Goal: Information Seeking & Learning: Compare options

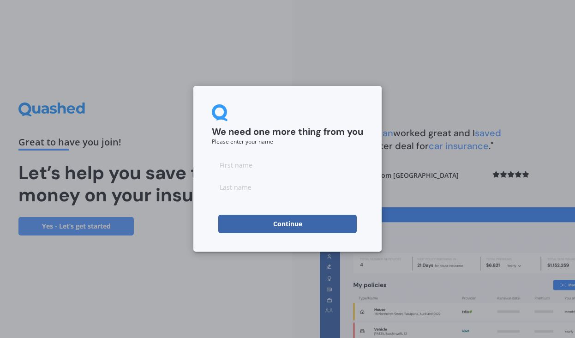
click at [253, 168] on input at bounding box center [287, 165] width 151 height 18
type input "[PERSON_NAME]"
click at [311, 190] on input at bounding box center [287, 187] width 151 height 18
type input "[PERSON_NAME]"
drag, startPoint x: 310, startPoint y: 190, endPoint x: 325, endPoint y: 225, distance: 37.6
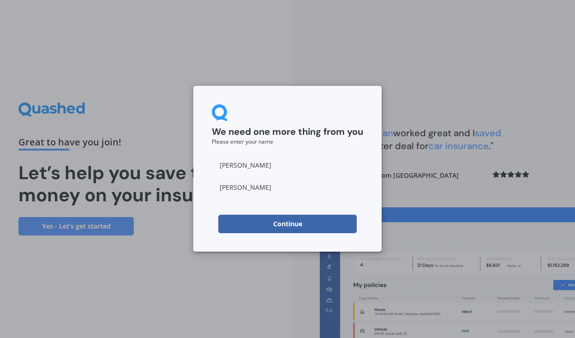
click at [325, 225] on button "Continue" at bounding box center [287, 224] width 138 height 18
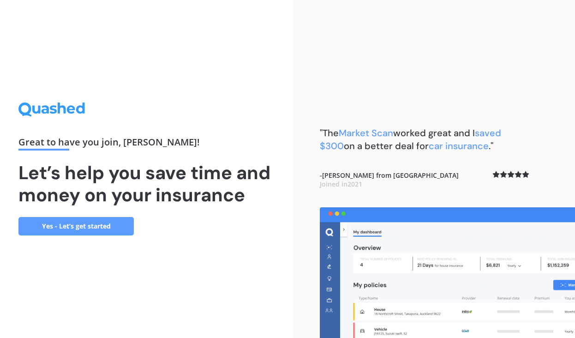
click at [72, 231] on link "Yes - Let’s get started" at bounding box center [75, 226] width 115 height 18
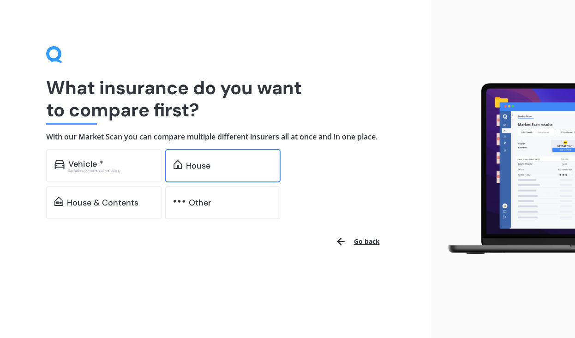
click at [191, 169] on div "House" at bounding box center [198, 165] width 24 height 9
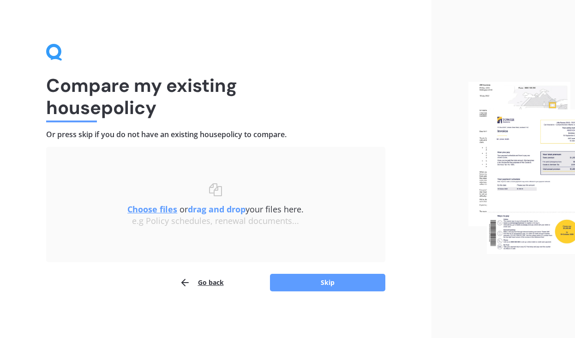
scroll to position [1, 0]
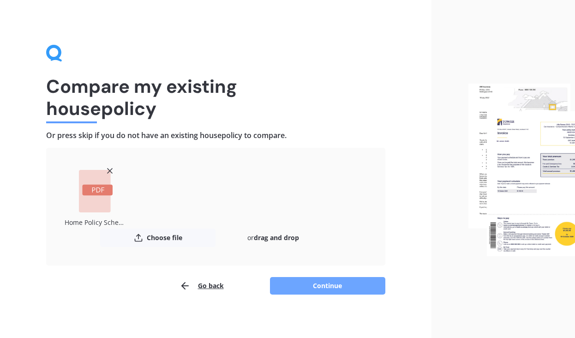
click at [309, 285] on button "Continue" at bounding box center [327, 286] width 115 height 18
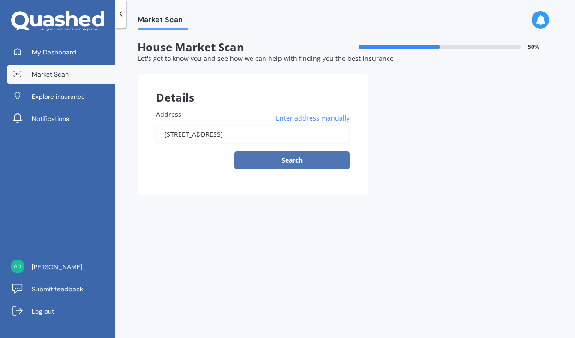
click at [286, 158] on button "Search" at bounding box center [291, 160] width 115 height 18
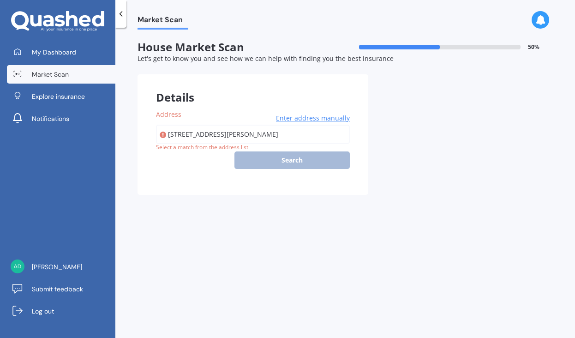
type input "[STREET_ADDRESS][PERSON_NAME]"
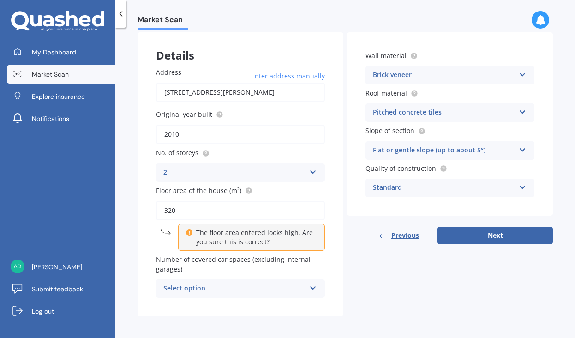
scroll to position [41, 0]
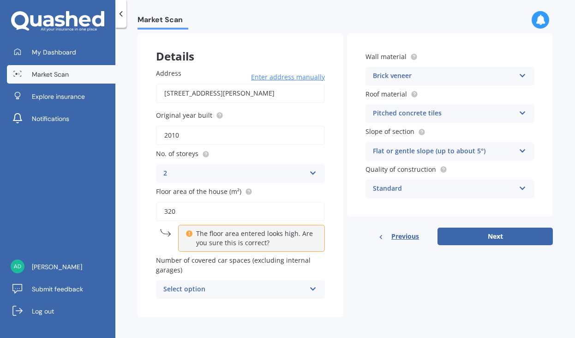
click at [519, 111] on icon at bounding box center [523, 111] width 8 height 6
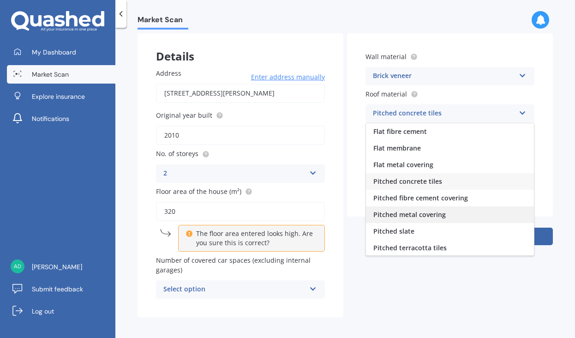
click at [454, 209] on div "Pitched metal covering" at bounding box center [450, 214] width 168 height 17
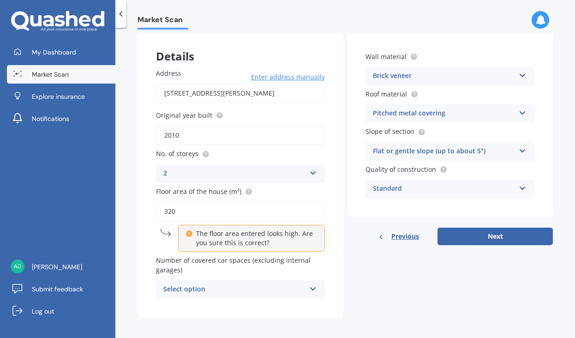
click at [428, 148] on div "Flat or gentle slope (up to about 5°)" at bounding box center [444, 151] width 142 height 11
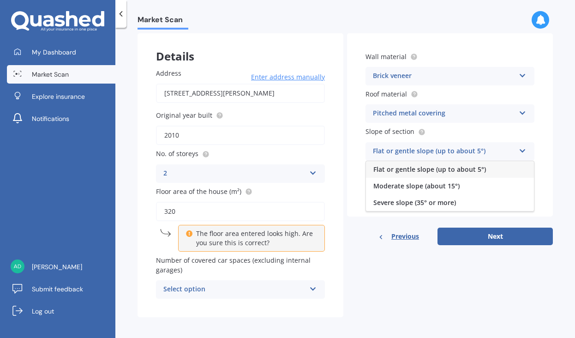
click at [428, 148] on div "Flat or gentle slope (up to about 5°)" at bounding box center [444, 151] width 142 height 11
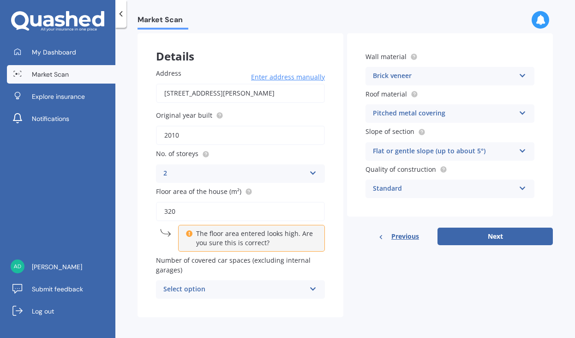
click at [409, 191] on div "Standard" at bounding box center [444, 188] width 142 height 11
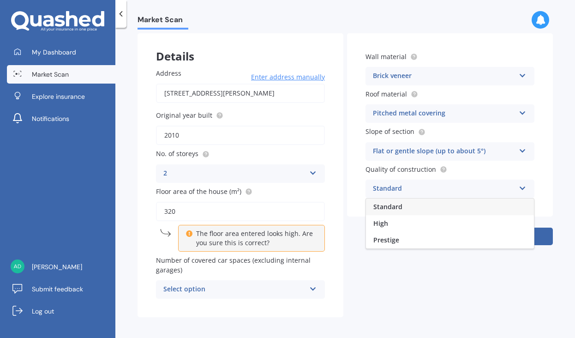
click at [409, 191] on div "Standard" at bounding box center [444, 188] width 142 height 11
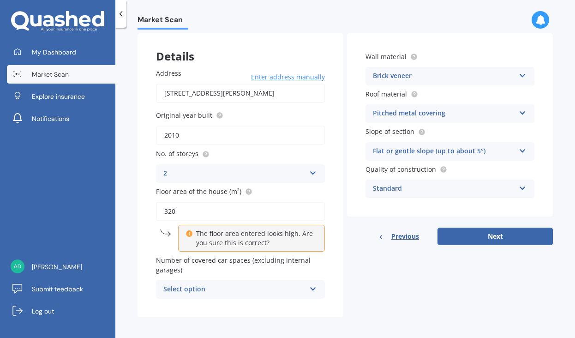
scroll to position [0, 0]
click at [186, 135] on input "2010" at bounding box center [240, 135] width 169 height 19
type input "2016"
click at [468, 235] on button "Next" at bounding box center [495, 237] width 115 height 18
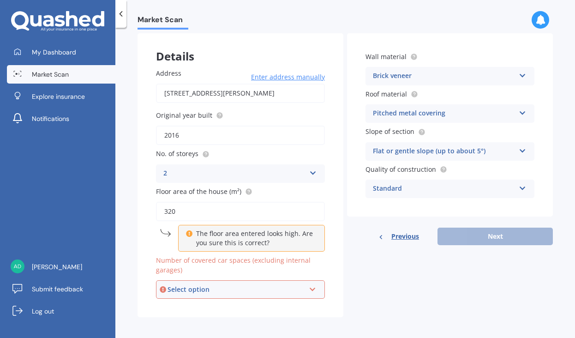
click at [244, 287] on div "Select option" at bounding box center [237, 289] width 138 height 10
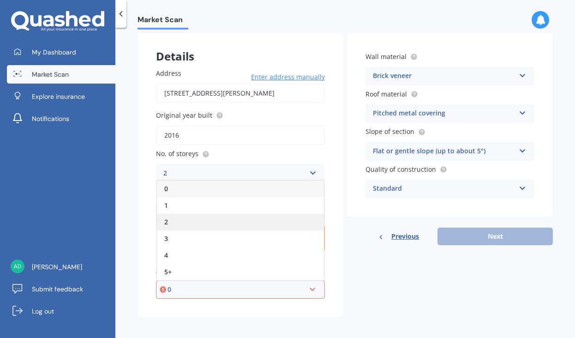
click at [191, 222] on div "2" at bounding box center [240, 222] width 167 height 17
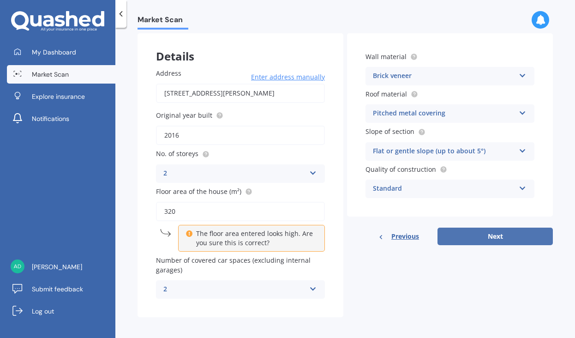
click at [454, 236] on button "Next" at bounding box center [495, 237] width 115 height 18
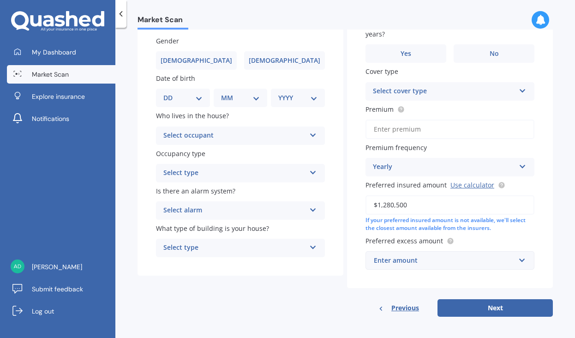
scroll to position [73, 0]
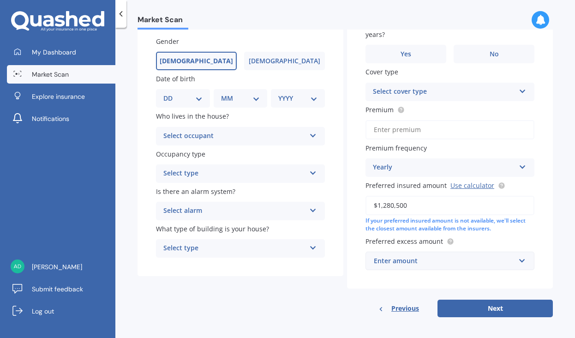
click at [189, 60] on span "[DEMOGRAPHIC_DATA]" at bounding box center [196, 61] width 73 height 8
click at [0, 0] on input "[DEMOGRAPHIC_DATA]" at bounding box center [0, 0] width 0 height 0
select select "16"
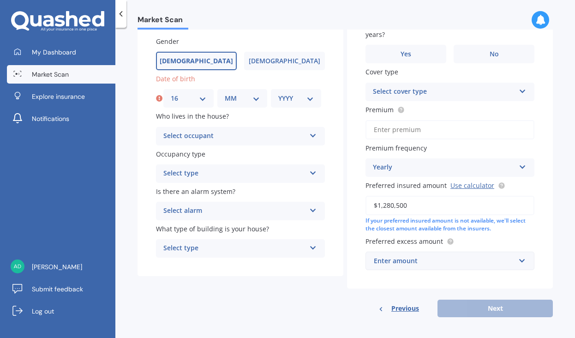
select select "05"
select select "1964"
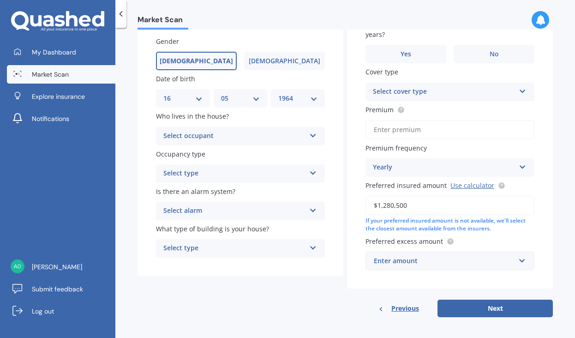
click at [199, 134] on div "Select occupant" at bounding box center [234, 136] width 142 height 11
click at [192, 155] on div "Owner" at bounding box center [240, 154] width 168 height 17
click at [193, 169] on div "Select type" at bounding box center [234, 173] width 142 height 11
click at [190, 187] on span "Permanent" at bounding box center [181, 191] width 35 height 9
click at [200, 212] on div "Select alarm" at bounding box center [234, 210] width 142 height 11
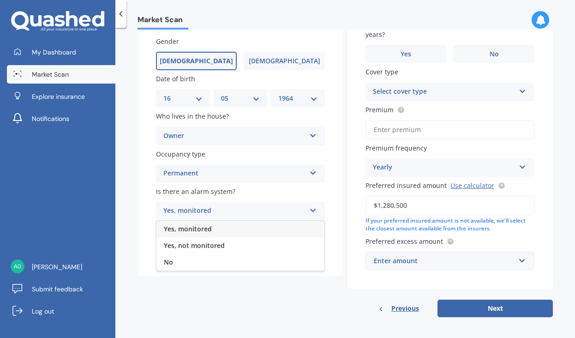
click at [196, 229] on span "Yes, monitored" at bounding box center [188, 228] width 48 height 9
click at [205, 247] on div "Select type" at bounding box center [234, 248] width 142 height 11
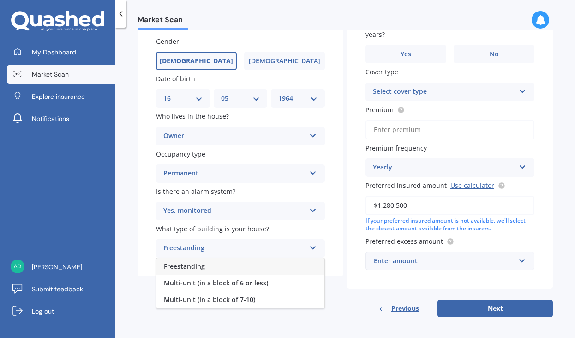
click at [201, 265] on span "Freestanding" at bounding box center [184, 266] width 41 height 9
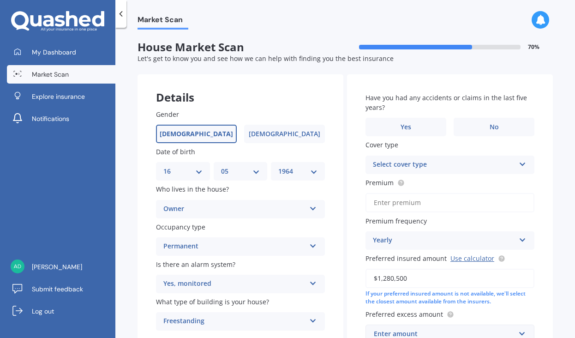
scroll to position [0, 0]
click at [407, 123] on span "Yes" at bounding box center [406, 127] width 11 height 8
click at [0, 0] on input "Yes" at bounding box center [0, 0] width 0 height 0
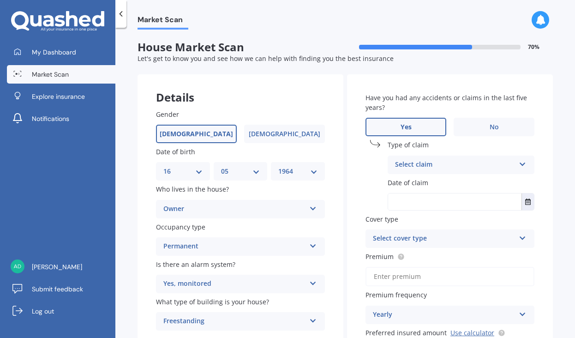
click at [419, 165] on div "Select claim" at bounding box center [455, 164] width 120 height 11
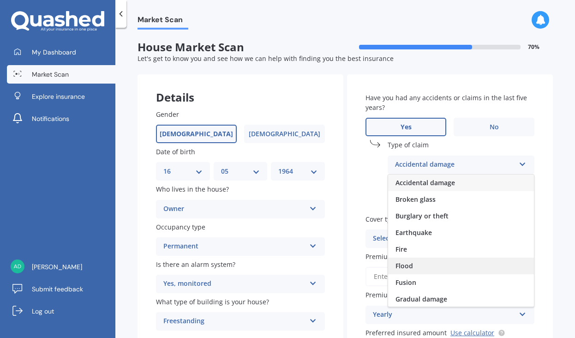
click at [406, 267] on span "Flood" at bounding box center [405, 265] width 18 height 9
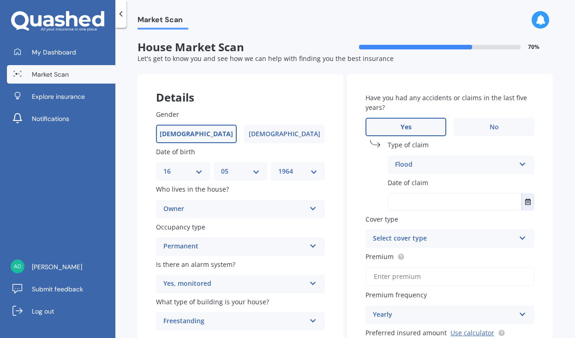
click at [411, 202] on input "text" at bounding box center [454, 201] width 133 height 17
click at [525, 203] on icon "Select date" at bounding box center [528, 201] width 6 height 6
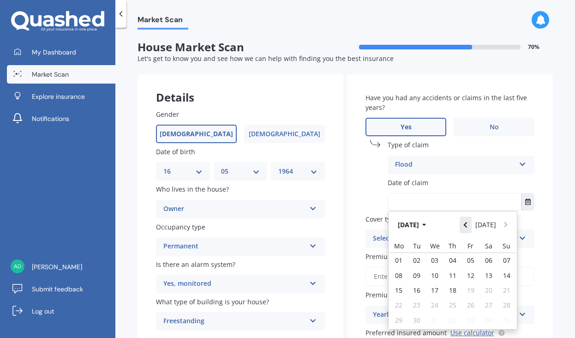
click at [465, 226] on button "Navigate back" at bounding box center [466, 224] width 12 height 17
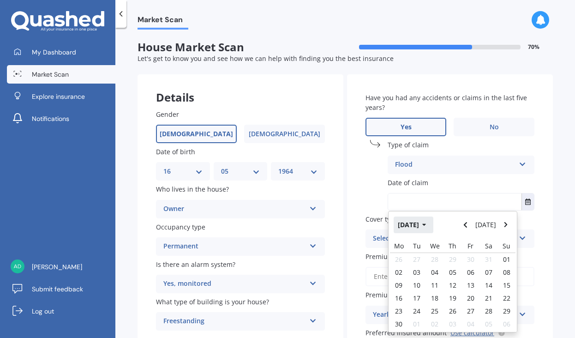
click at [424, 222] on button "[DATE]" at bounding box center [414, 224] width 40 height 17
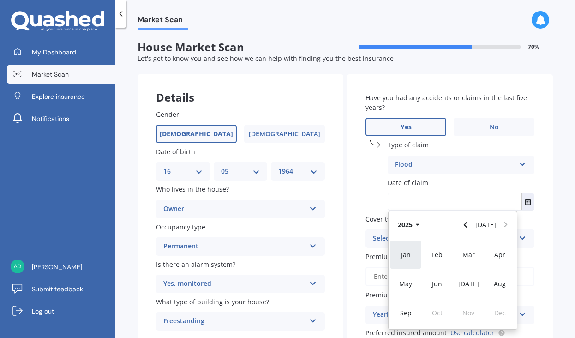
click at [403, 255] on span "Jan" at bounding box center [406, 254] width 10 height 9
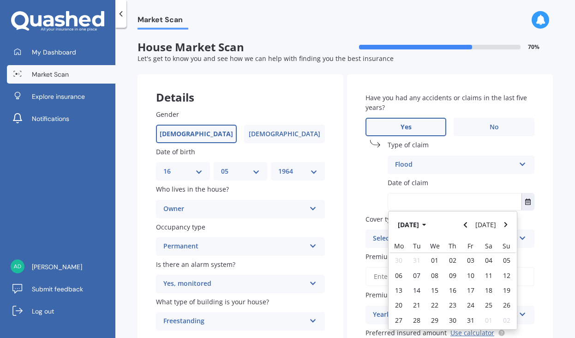
click at [409, 197] on input "text" at bounding box center [454, 201] width 133 height 17
type input "[DATE]"
click at [551, 250] on div "Market Scan House Market Scan 70 % Let's get to know you and see how we can hel…" at bounding box center [345, 185] width 460 height 310
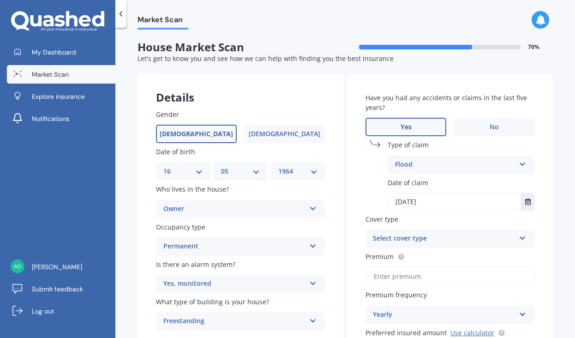
click at [455, 235] on div "Select cover type" at bounding box center [444, 238] width 142 height 11
click at [435, 258] on span "Home Insurance Policy" at bounding box center [409, 256] width 72 height 9
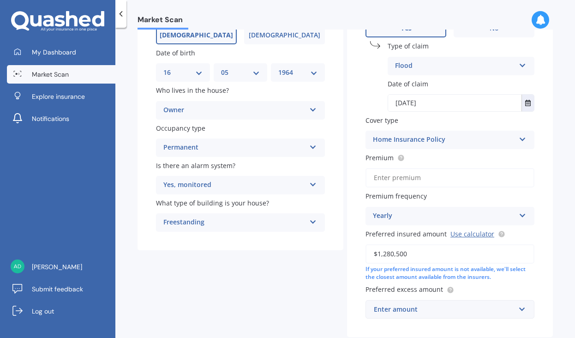
scroll to position [101, 0]
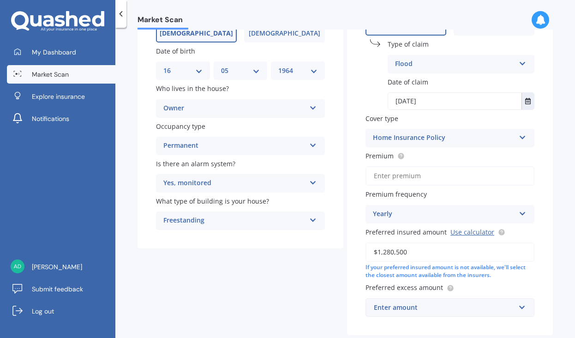
click at [409, 210] on div "Yearly" at bounding box center [444, 214] width 142 height 11
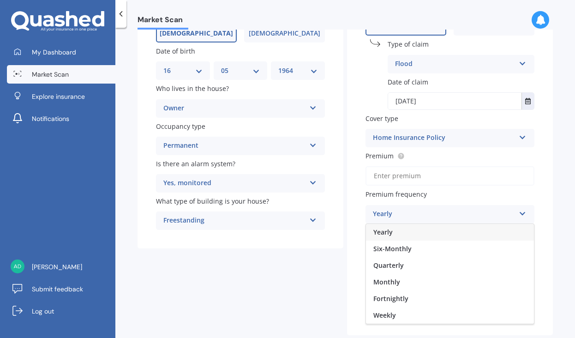
click at [409, 210] on div "Yearly" at bounding box center [444, 214] width 142 height 11
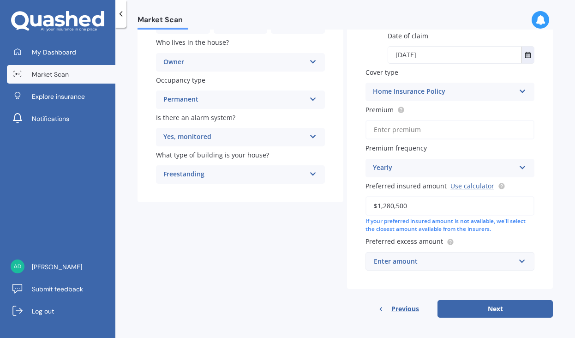
scroll to position [146, 0]
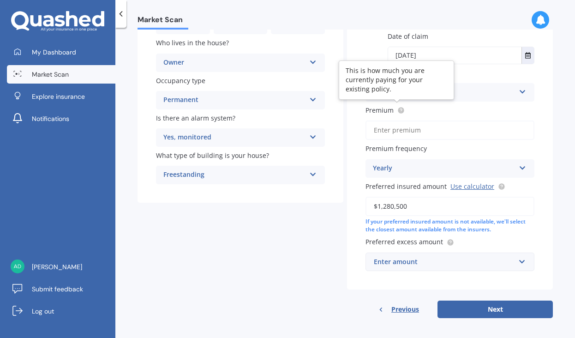
click at [400, 109] on icon at bounding box center [401, 110] width 2 height 2
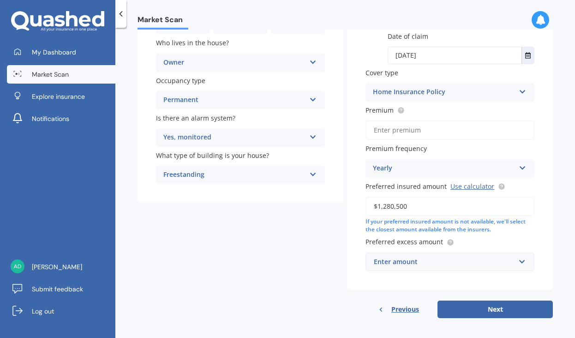
click at [232, 258] on div "Details Gender [DEMOGRAPHIC_DATA] [DEMOGRAPHIC_DATA] Date of birth DD 01 02 03 …" at bounding box center [345, 123] width 415 height 390
click at [467, 304] on button "Next" at bounding box center [495, 310] width 115 height 18
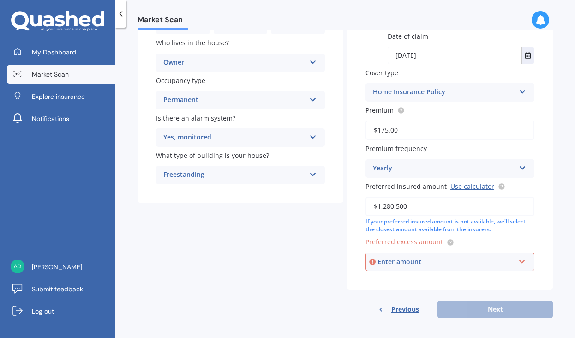
type input "$1,750.00"
click at [541, 283] on div "Have you had any accidents or claims in the last five years? Yes No Type of cla…" at bounding box center [450, 108] width 206 height 361
click at [463, 264] on input "text" at bounding box center [447, 262] width 161 height 18
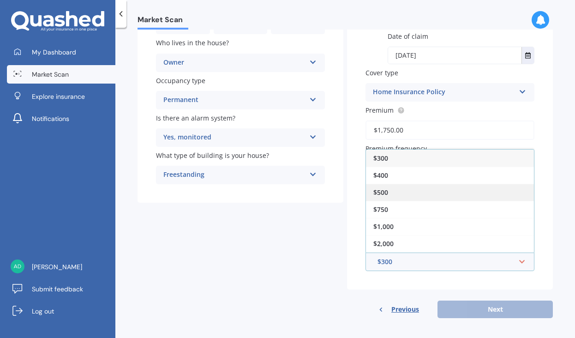
click at [389, 190] on div "$500" at bounding box center [450, 192] width 168 height 17
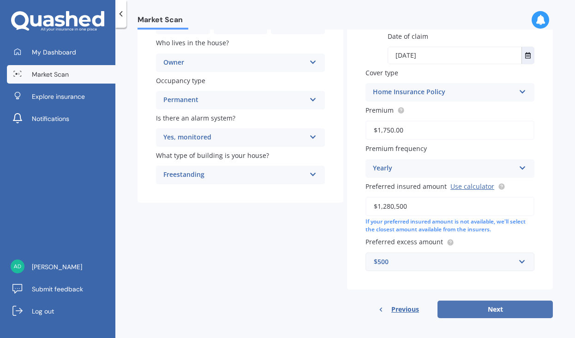
click at [476, 306] on button "Next" at bounding box center [495, 310] width 115 height 18
select select "16"
select select "05"
select select "1964"
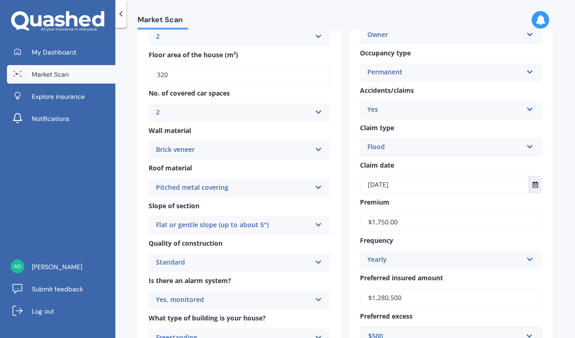
click at [476, 306] on div "Gender [DEMOGRAPHIC_DATA] [DEMOGRAPHIC_DATA] [DEMOGRAPHIC_DATA] Date of birth D…" at bounding box center [451, 159] width 204 height 462
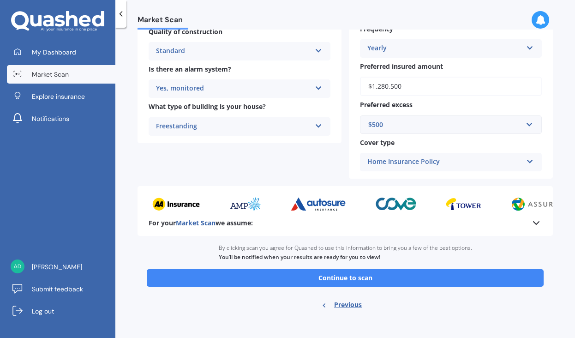
scroll to position [357, 0]
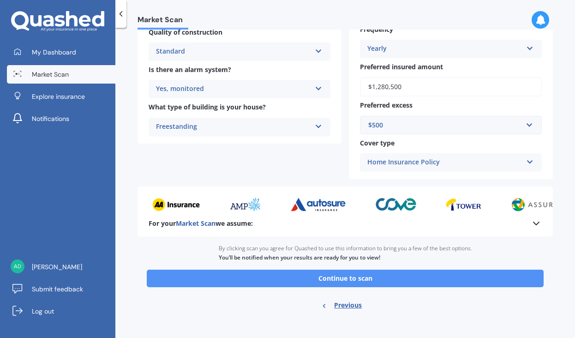
click at [274, 271] on button "Continue to scan" at bounding box center [345, 279] width 397 height 18
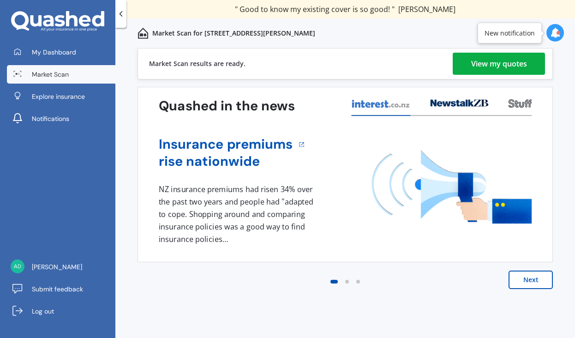
click at [483, 65] on div "View my quotes" at bounding box center [499, 64] width 56 height 22
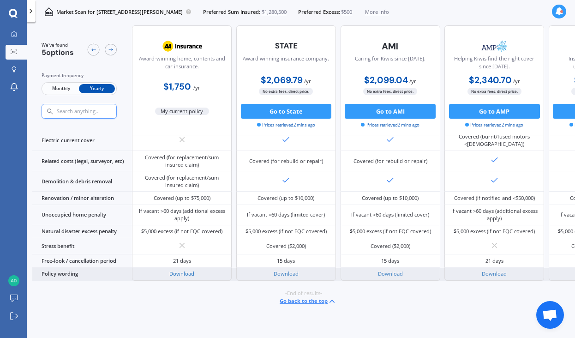
scroll to position [441, 0]
click at [182, 270] on link "Download" at bounding box center [181, 273] width 25 height 7
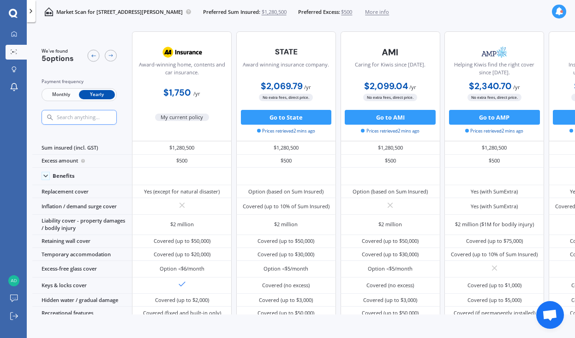
scroll to position [0, 0]
click at [389, 14] on span "More info" at bounding box center [377, 11] width 24 height 7
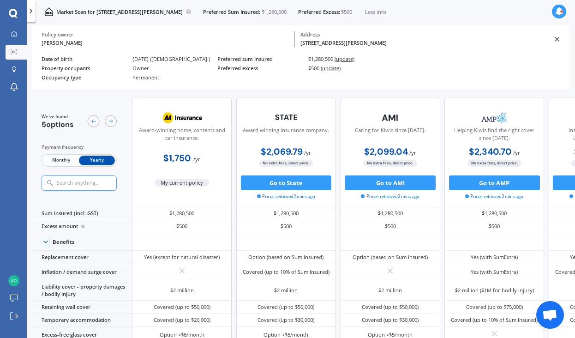
click at [386, 14] on span "Less info" at bounding box center [375, 11] width 21 height 7
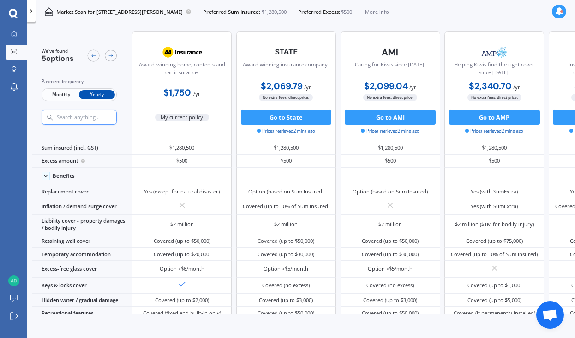
click at [389, 14] on span "More info" at bounding box center [377, 11] width 24 height 7
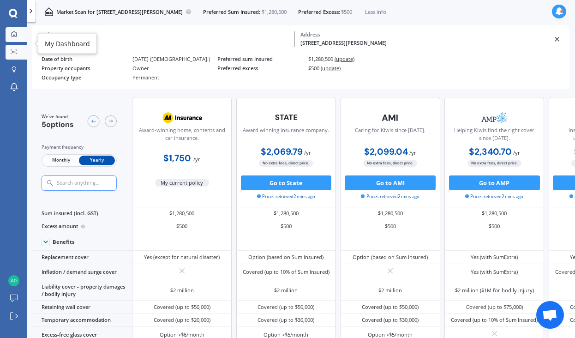
click at [14, 39] on link "My Dashboard" at bounding box center [16, 34] width 21 height 15
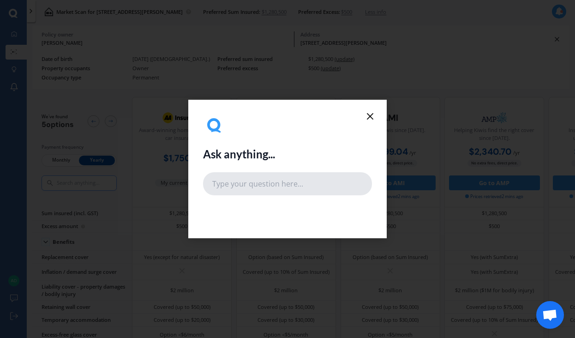
click at [256, 186] on input "text" at bounding box center [287, 183] width 169 height 23
type input "what date dose policy start"
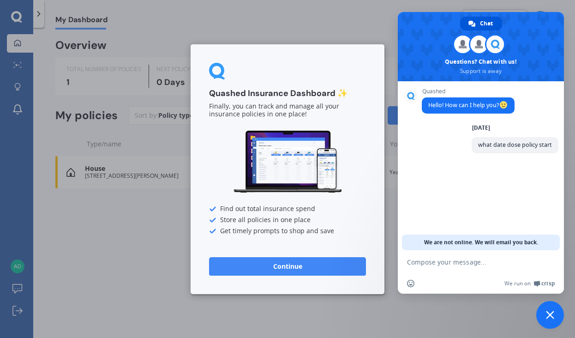
click at [255, 265] on button "Continue" at bounding box center [287, 266] width 157 height 18
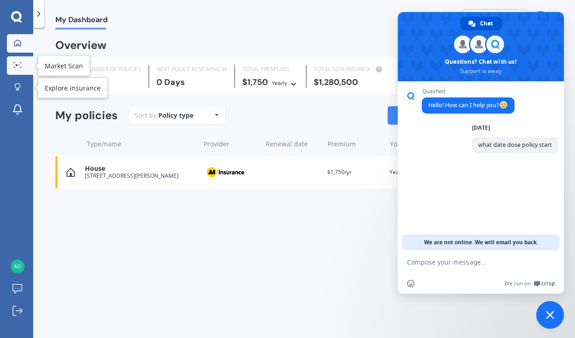
click at [16, 62] on icon at bounding box center [17, 65] width 8 height 6
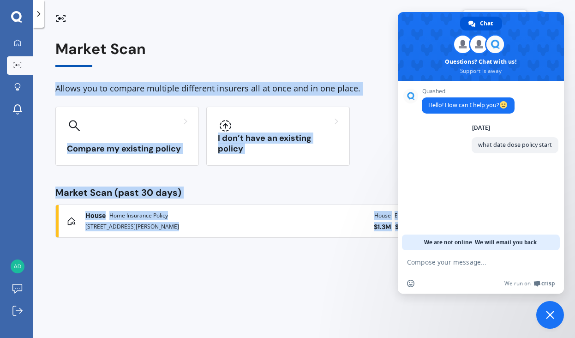
drag, startPoint x: 415, startPoint y: 40, endPoint x: 362, endPoint y: 54, distance: 55.3
click at [362, 54] on body "We are experiencing high volume of Market Scans . Just a heads up we will have …" at bounding box center [287, 169] width 575 height 338
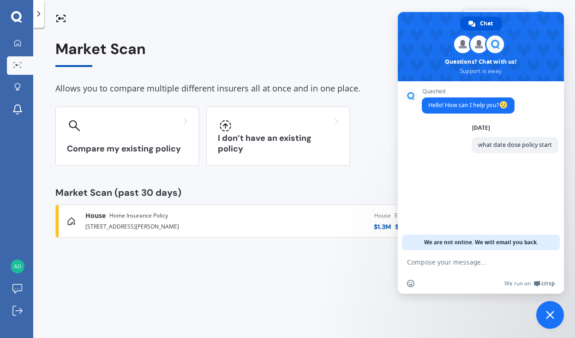
click at [304, 27] on div at bounding box center [304, 15] width 542 height 30
click at [301, 196] on div "Market Scan Allows you to compare multiple different insurers all at once and i…" at bounding box center [304, 139] width 498 height 197
click at [542, 320] on span "Close chat" at bounding box center [550, 315] width 28 height 28
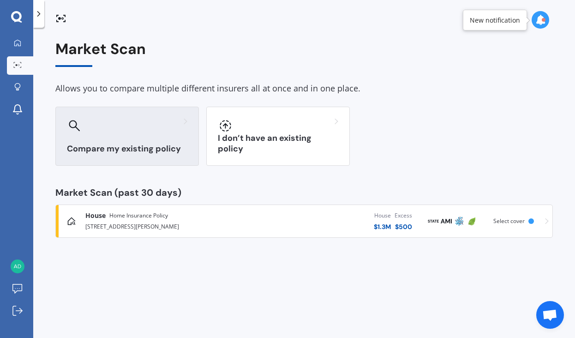
click at [83, 144] on h3 "Compare my existing policy" at bounding box center [127, 149] width 120 height 11
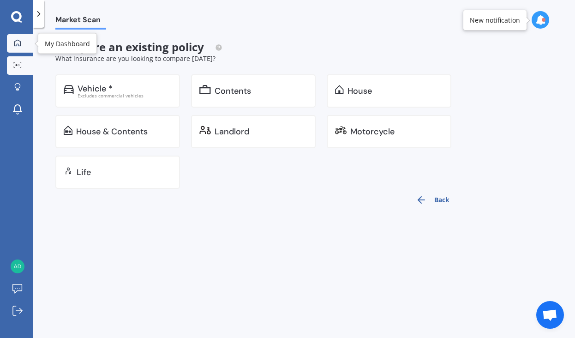
click at [17, 42] on icon at bounding box center [17, 42] width 7 height 7
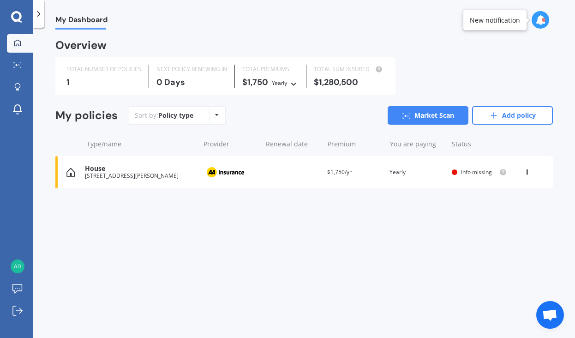
click at [541, 21] on icon at bounding box center [540, 20] width 10 height 10
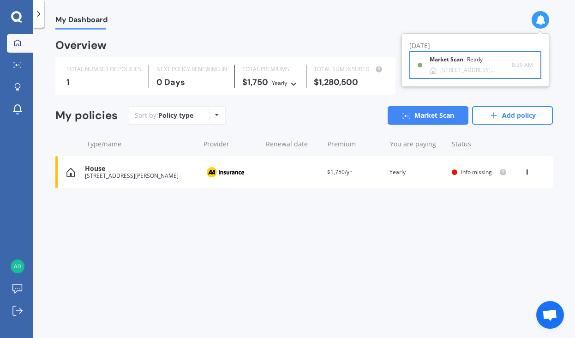
click at [468, 69] on div "[STREET_ADDRESS][PERSON_NAME]" at bounding box center [476, 70] width 72 height 6
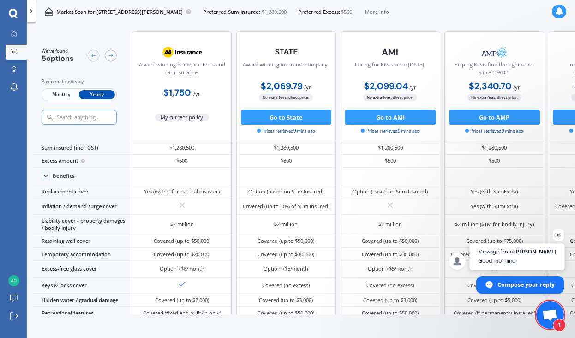
click at [525, 257] on span "Good morning" at bounding box center [517, 260] width 78 height 9
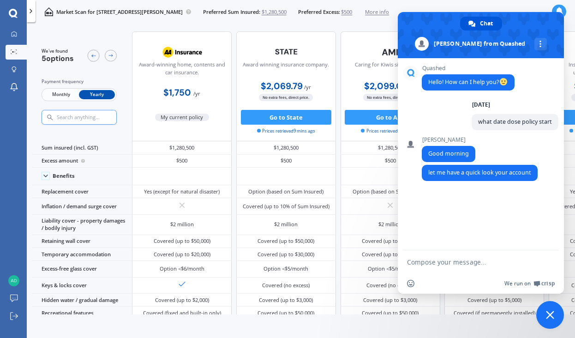
click at [544, 284] on span "Crisp" at bounding box center [547, 283] width 13 height 7
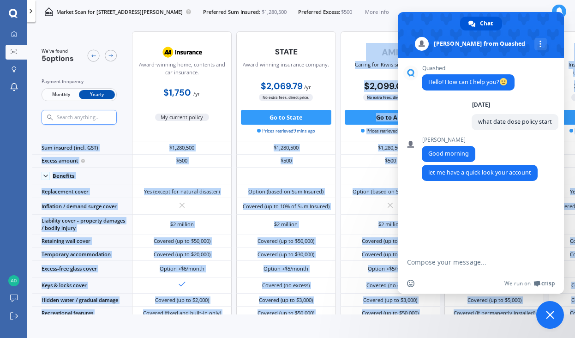
drag, startPoint x: 433, startPoint y: 31, endPoint x: 401, endPoint y: 27, distance: 33.0
click at [401, 28] on span at bounding box center [481, 35] width 166 height 46
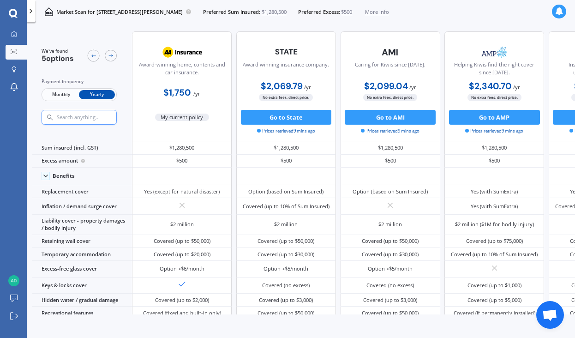
click at [549, 307] on span "Open chat" at bounding box center [550, 315] width 28 height 28
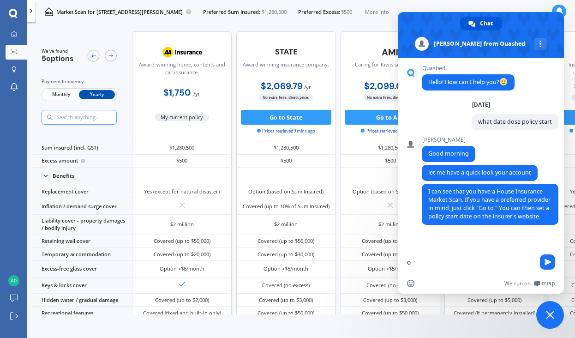
type textarea "ok"
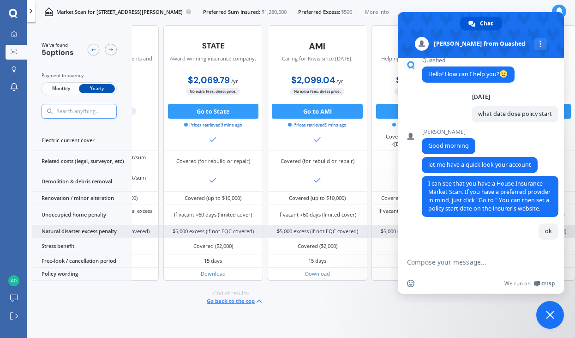
scroll to position [441, 96]
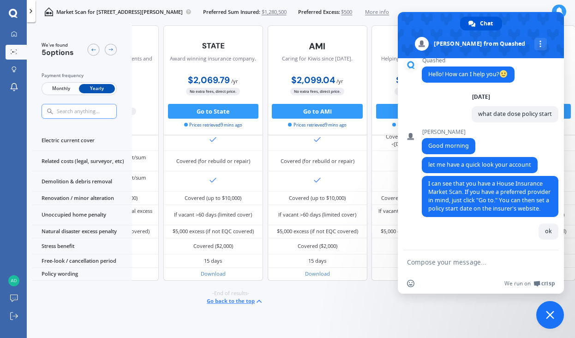
click at [547, 309] on span "Close chat" at bounding box center [550, 315] width 28 height 28
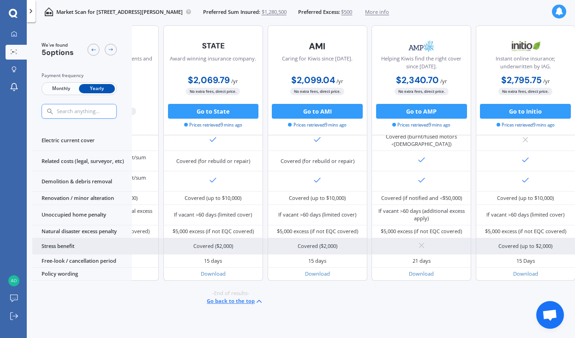
scroll to position [0, 0]
